Goal: Transaction & Acquisition: Purchase product/service

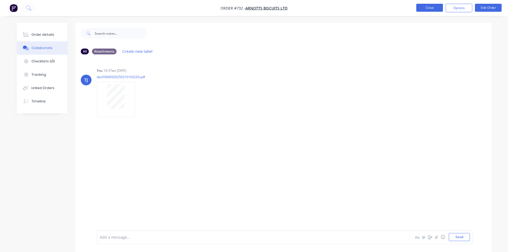
click at [424, 7] on button "Close" at bounding box center [429, 8] width 27 height 8
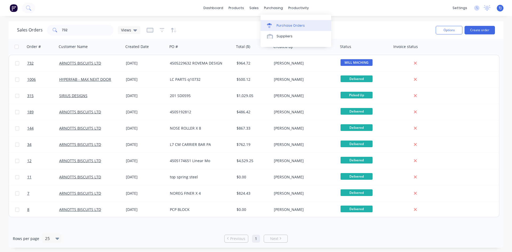
click at [286, 25] on div "Purchase Orders" at bounding box center [290, 25] width 28 height 5
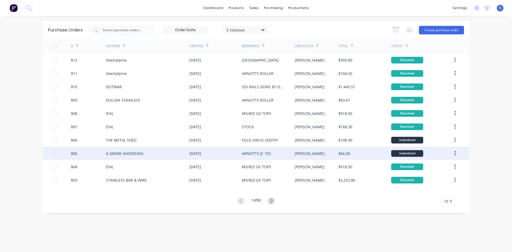
click at [141, 154] on div "A GRADE ANODISING" at bounding box center [125, 154] width 38 height 6
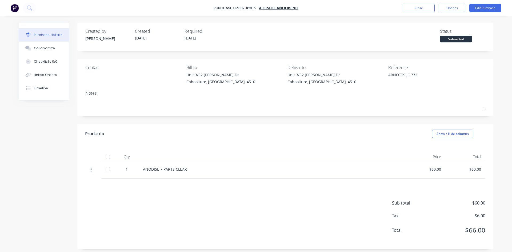
click at [105, 158] on div at bounding box center [107, 156] width 11 height 11
type textarea "x"
click at [428, 6] on button "Close" at bounding box center [419, 8] width 32 height 9
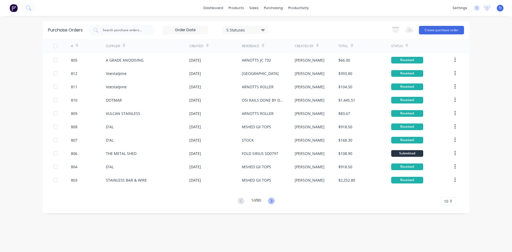
click at [274, 199] on icon at bounding box center [271, 201] width 7 height 7
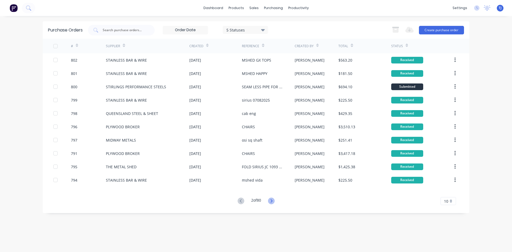
click at [272, 200] on icon at bounding box center [271, 200] width 2 height 3
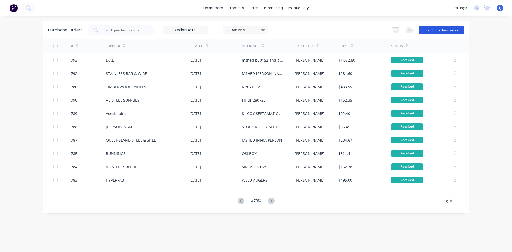
click at [442, 28] on button "Create purchase order" at bounding box center [441, 30] width 45 height 9
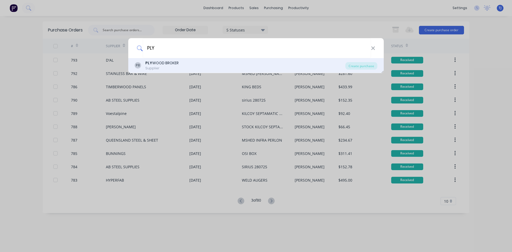
type input "PLY"
click at [188, 66] on div "PB PLY WOOD BROKER Supplier" at bounding box center [240, 65] width 211 height 10
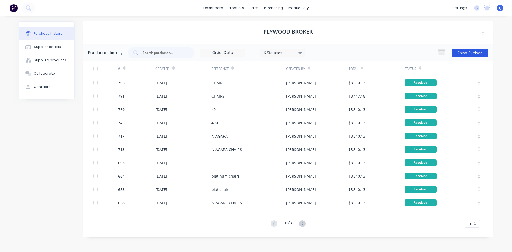
click at [476, 54] on button "Create Purchase" at bounding box center [470, 53] width 36 height 9
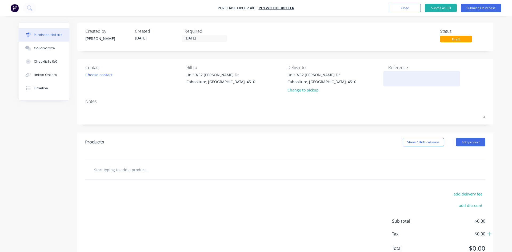
click at [398, 78] on textarea at bounding box center [421, 78] width 67 height 12
click at [478, 144] on button "Add product" at bounding box center [470, 142] width 29 height 9
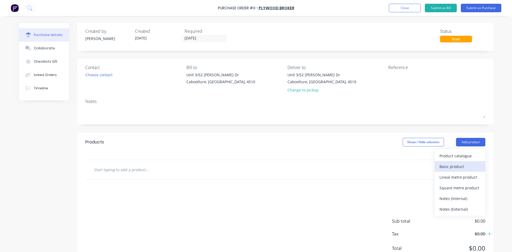
click at [454, 170] on button "Basic product" at bounding box center [460, 166] width 51 height 11
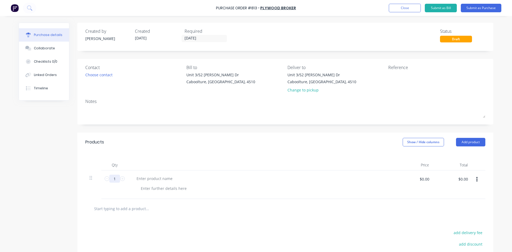
click at [109, 180] on input "1" at bounding box center [114, 179] width 11 height 8
type input "75"
type input "$42.25"
type input "$3,168.75"
click at [464, 232] on button "add delivery fee" at bounding box center [467, 232] width 35 height 7
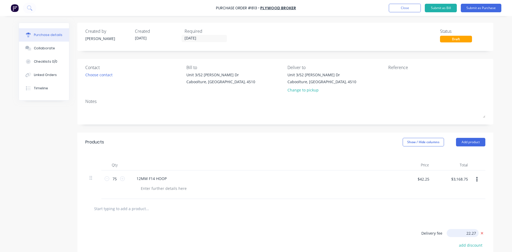
type input "$22.27"
click at [483, 8] on button "Submit as Purchase" at bounding box center [481, 8] width 41 height 9
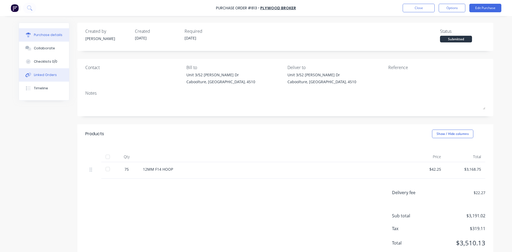
click at [40, 75] on div "Linked Orders" at bounding box center [45, 75] width 23 height 5
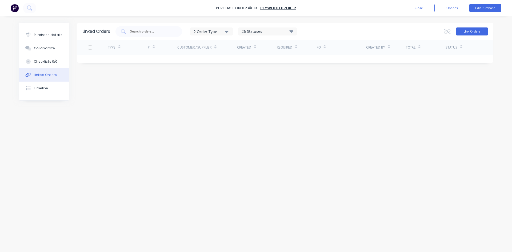
click at [473, 29] on button "Link Orders" at bounding box center [472, 31] width 32 height 8
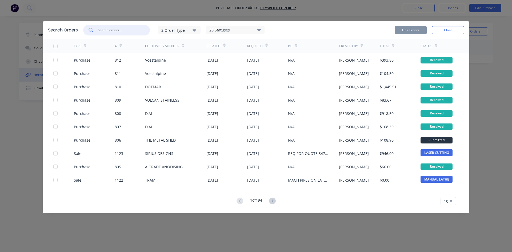
click at [115, 30] on input "text" at bounding box center [119, 29] width 44 height 5
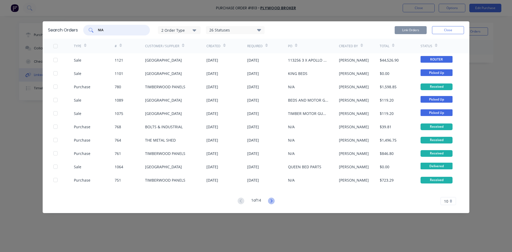
type input "NIA"
click at [271, 201] on icon at bounding box center [271, 201] width 7 height 7
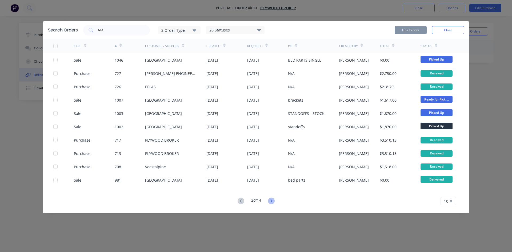
click at [271, 200] on icon at bounding box center [271, 201] width 7 height 7
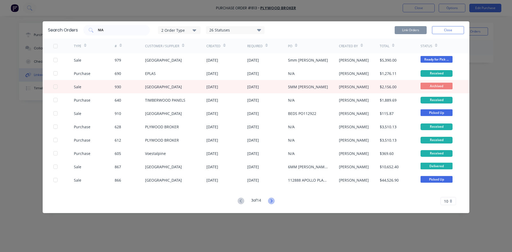
click at [271, 199] on icon at bounding box center [271, 201] width 7 height 7
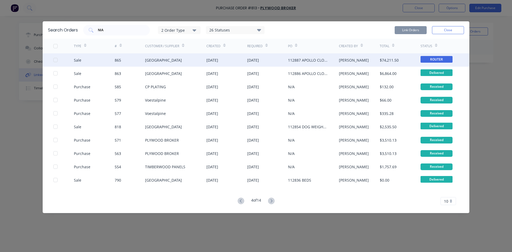
click at [54, 62] on div at bounding box center [55, 60] width 11 height 11
click at [410, 24] on div "Search Orders NIA 2 Order Type 26 Statuses Sales Order Status All Archived Draf…" at bounding box center [256, 29] width 427 height 17
click at [412, 28] on button "Link Orders" at bounding box center [411, 30] width 32 height 8
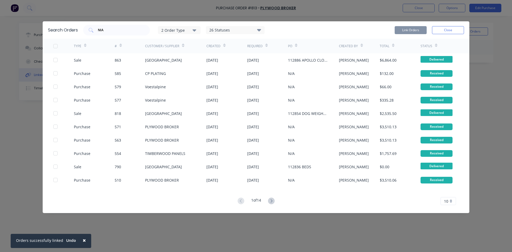
click at [454, 25] on div "Link Orders Close" at bounding box center [429, 30] width 69 height 11
click at [458, 29] on button "Close" at bounding box center [448, 30] width 32 height 8
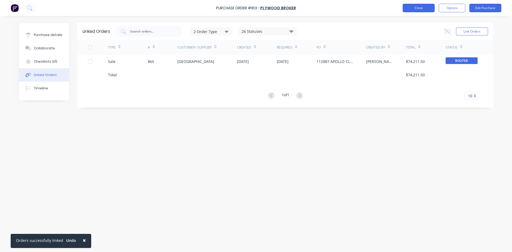
click at [424, 7] on button "Close" at bounding box center [419, 8] width 32 height 9
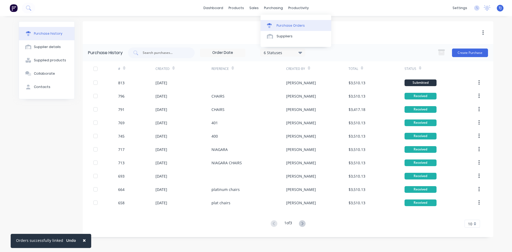
click at [283, 26] on div "Purchase Orders" at bounding box center [290, 25] width 28 height 5
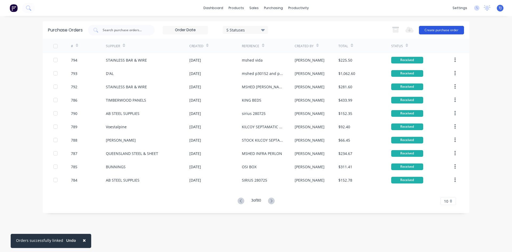
click at [451, 31] on button "Create purchase order" at bounding box center [441, 30] width 45 height 9
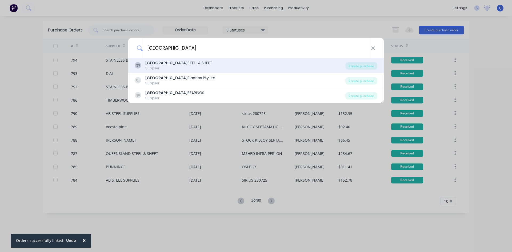
type input "[GEOGRAPHIC_DATA]"
click at [180, 63] on div "QUEENSLAND STEEL & SHEET" at bounding box center [178, 63] width 67 height 6
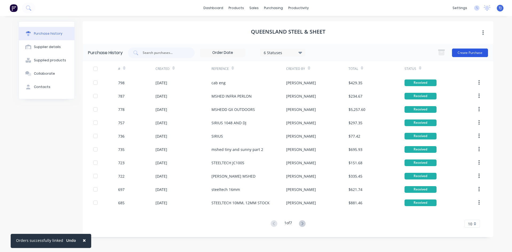
click at [470, 53] on button "Create Purchase" at bounding box center [470, 53] width 36 height 9
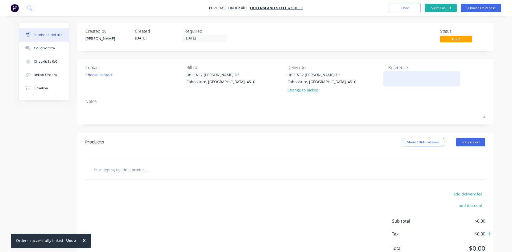
click at [388, 74] on textarea at bounding box center [421, 78] width 67 height 12
type textarea "sirius and dj"
type textarea "x"
type textarea "sirius and dj"
click at [469, 143] on button "Add product" at bounding box center [470, 142] width 29 height 9
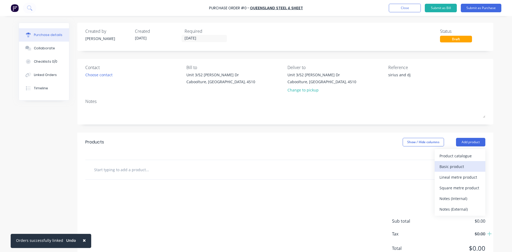
click at [447, 165] on div "Basic product" at bounding box center [459, 167] width 41 height 8
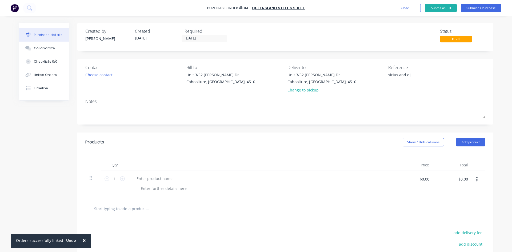
type textarea "x"
click at [410, 75] on textarea "sirius and dj" at bounding box center [421, 78] width 67 height 12
type textarea "sirius sd0592"
type textarea "x"
type textarea "sirius sd0592"
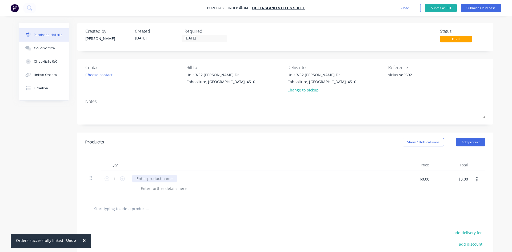
click at [137, 181] on div at bounding box center [154, 179] width 45 height 8
type textarea "x"
type input "268.55"
type textarea "x"
type input "$268.55"
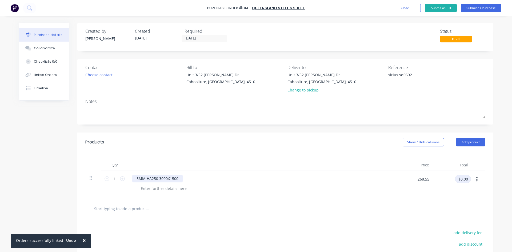
type input "$268.55"
click at [495, 8] on button "Submit as Purchase" at bounding box center [481, 8] width 41 height 9
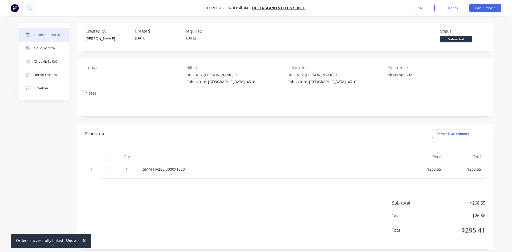
click at [105, 157] on div at bounding box center [107, 156] width 11 height 11
type textarea "x"
click at [47, 75] on div "Linked Orders" at bounding box center [45, 75] width 23 height 5
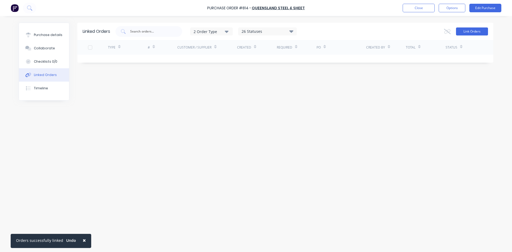
click at [477, 33] on button "Link Orders" at bounding box center [472, 31] width 32 height 8
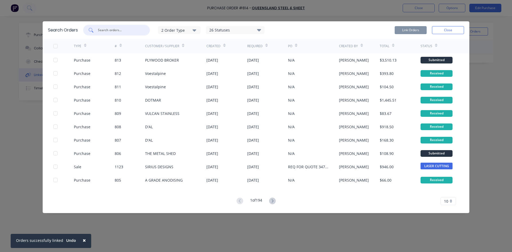
click at [112, 30] on input "text" at bounding box center [119, 29] width 44 height 5
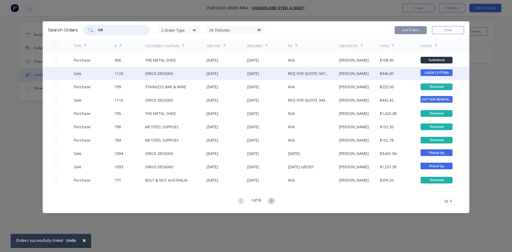
click at [54, 74] on div at bounding box center [55, 73] width 11 height 11
type input "SIR"
click at [412, 30] on button "Link Orders" at bounding box center [411, 30] width 32 height 8
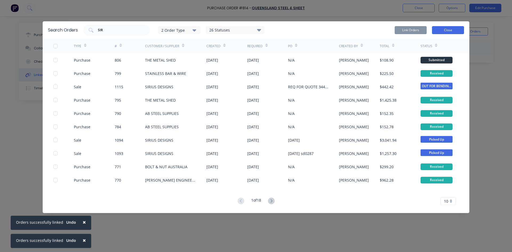
click at [444, 32] on button "Close" at bounding box center [448, 30] width 32 height 8
